Goal: Information Seeking & Learning: Check status

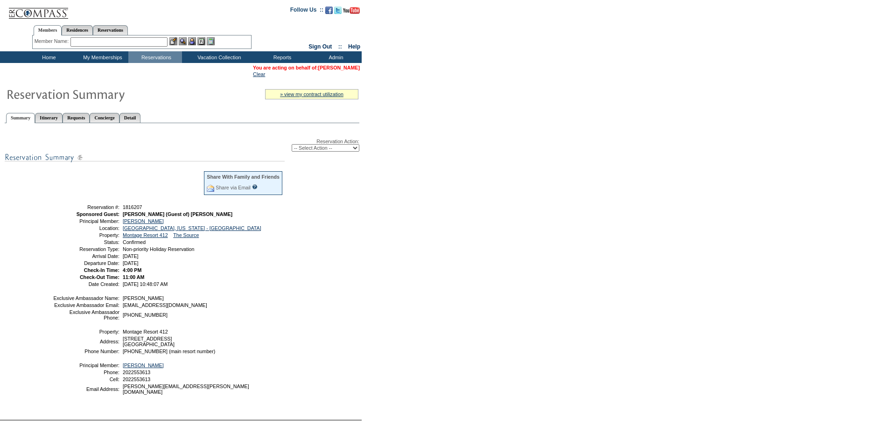
click at [344, 67] on link "[PERSON_NAME]" at bounding box center [339, 68] width 42 height 6
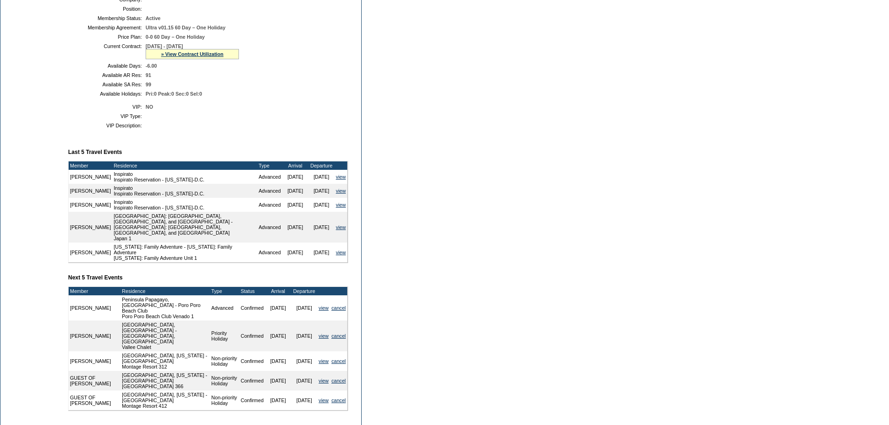
scroll to position [233, 0]
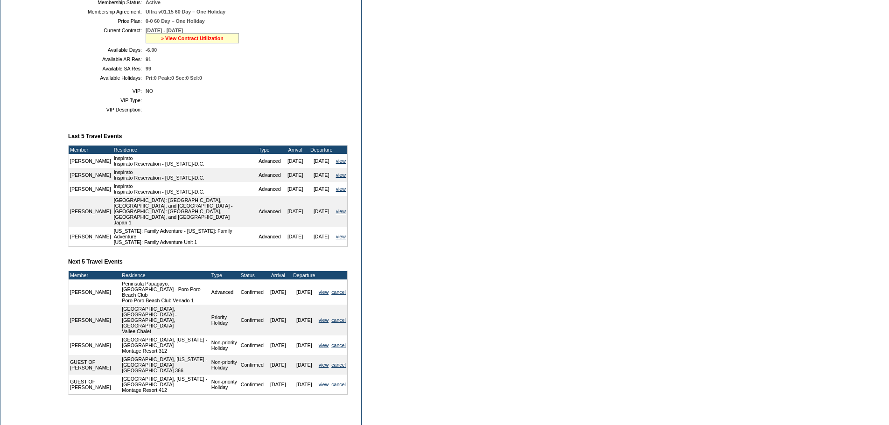
click at [164, 41] on link "» View Contract Utilization" at bounding box center [192, 38] width 63 height 6
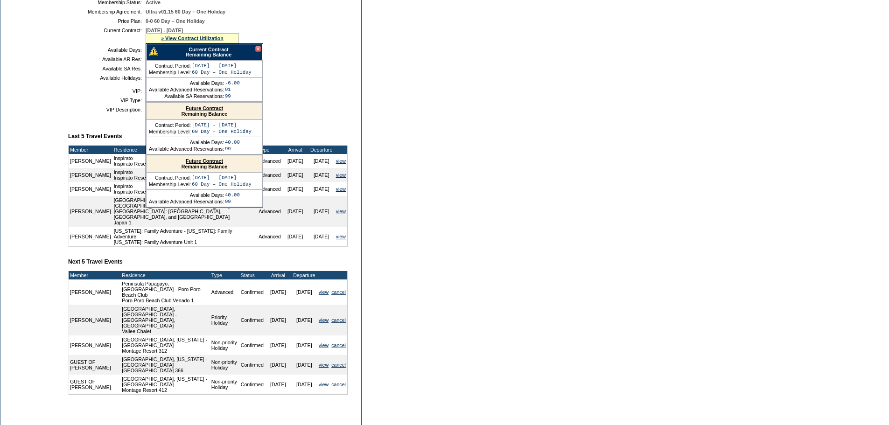
click at [211, 52] on link "Current Contract" at bounding box center [209, 50] width 40 height 6
click at [507, 169] on form "Follow Us ::" at bounding box center [444, 124] width 889 height 715
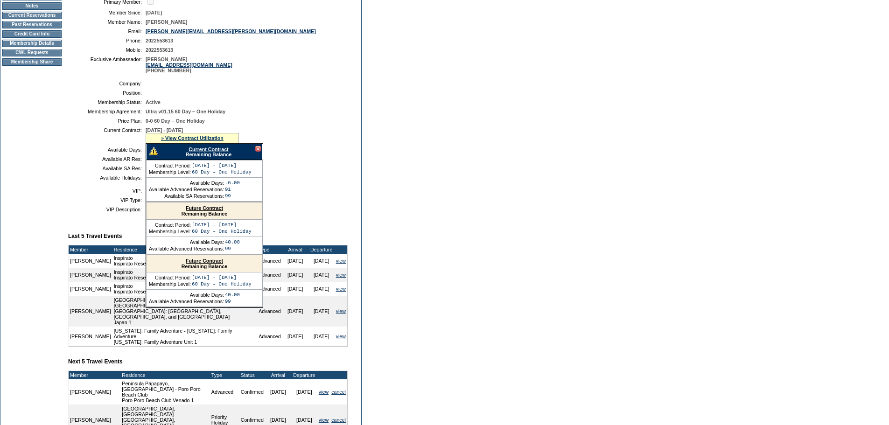
scroll to position [47, 0]
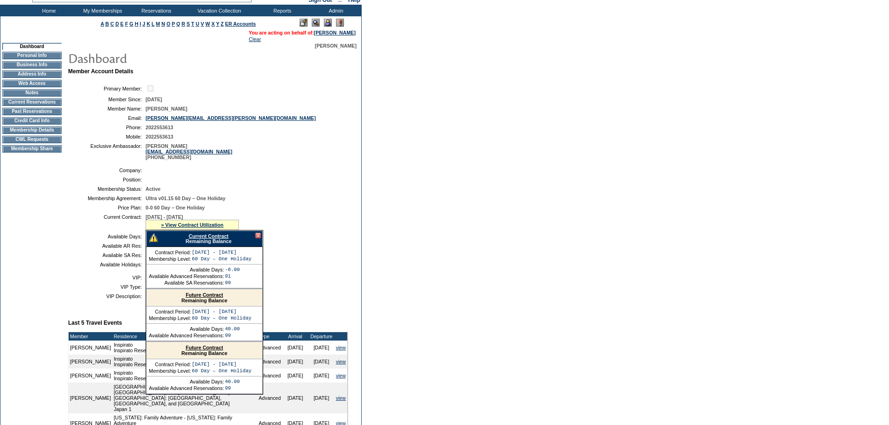
click at [253, 147] on table "Primary Member: Member Since: 1/19/2016 Member Name: Adair Newhall Email: adair…" at bounding box center [208, 122] width 280 height 84
click at [260, 238] on div at bounding box center [258, 236] width 6 height 6
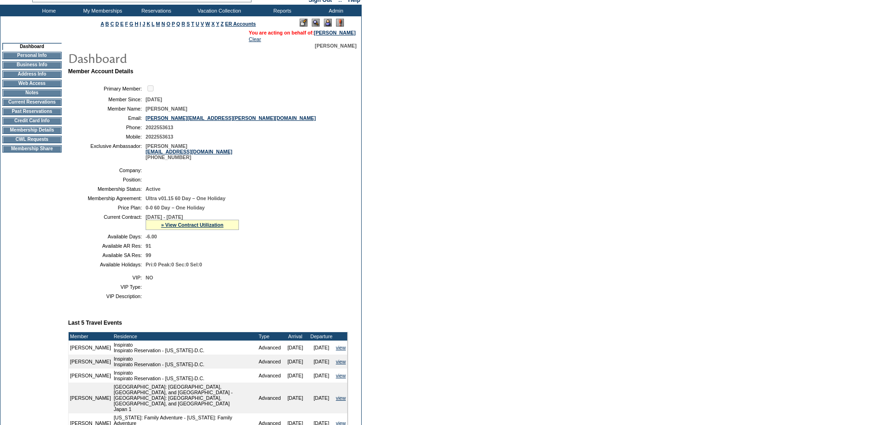
click at [509, 93] on form "Follow Us ::" at bounding box center [444, 310] width 889 height 715
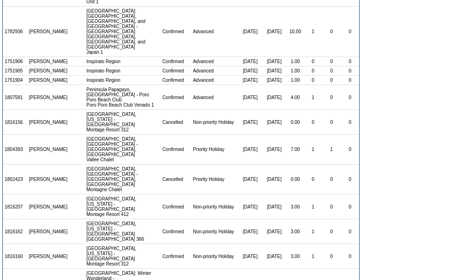
scroll to position [326, 0]
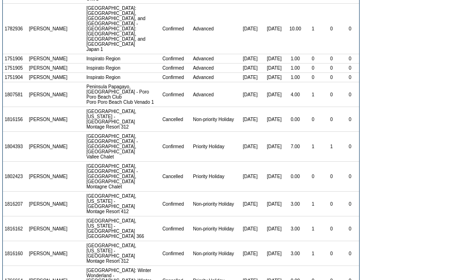
drag, startPoint x: 19, startPoint y: 130, endPoint x: 259, endPoint y: 131, distance: 239.9
click at [256, 191] on tr "1816207 Adair Newhall Laguna Beach, California - Montage Laguna Beach Montage R…" at bounding box center [181, 203] width 356 height 25
click at [266, 191] on td "[DATE]" at bounding box center [274, 203] width 25 height 25
click at [287, 216] on td "3.00" at bounding box center [295, 228] width 17 height 25
click at [287, 241] on td "3.00" at bounding box center [295, 253] width 17 height 25
